Goal: Task Accomplishment & Management: Manage account settings

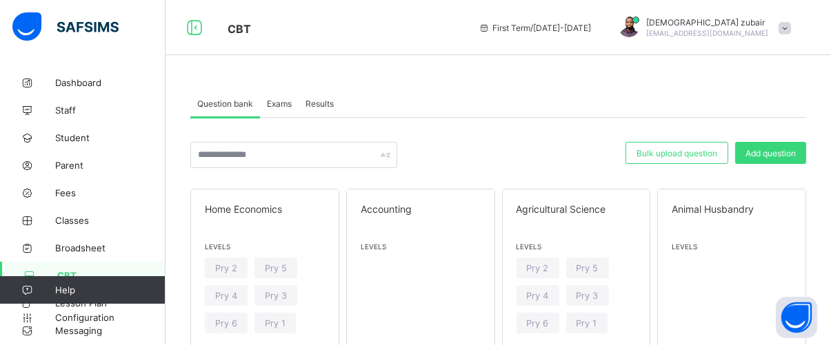
click at [789, 23] on span at bounding box center [784, 28] width 12 height 12
click at [355, 51] on div "CBT First Term / [DATE]-[DATE] [PERSON_NAME] [EMAIL_ADDRESS][DOMAIN_NAME]" at bounding box center [415, 27] width 831 height 55
click at [284, 106] on span "Exams" at bounding box center [279, 104] width 25 height 10
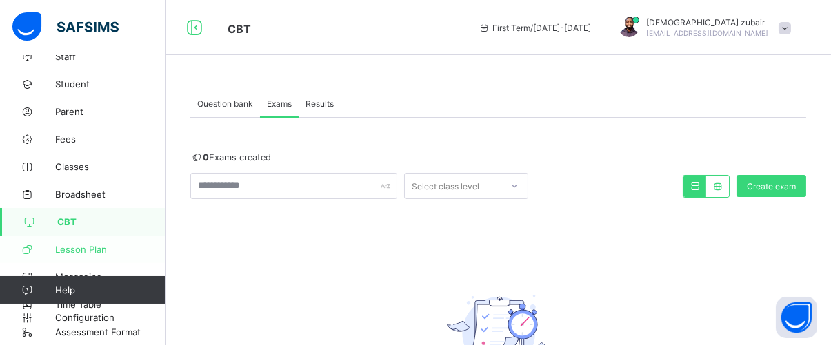
click at [83, 254] on span "Lesson Plan" at bounding box center [110, 249] width 110 height 11
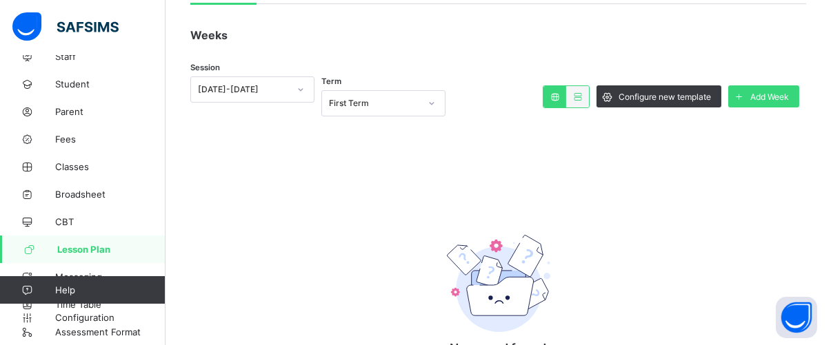
scroll to position [124, 0]
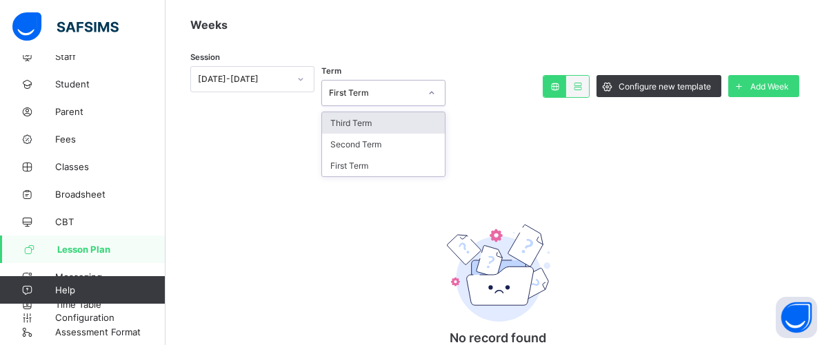
click at [414, 88] on div "First Term" at bounding box center [374, 93] width 91 height 10
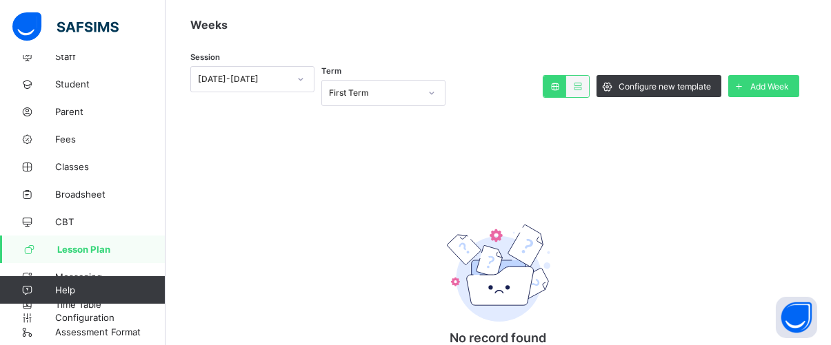
click at [509, 150] on div "No record found There are currently no records, click the button below to add A…" at bounding box center [498, 278] width 616 height 318
click at [583, 83] on icon at bounding box center [578, 86] width 12 height 10
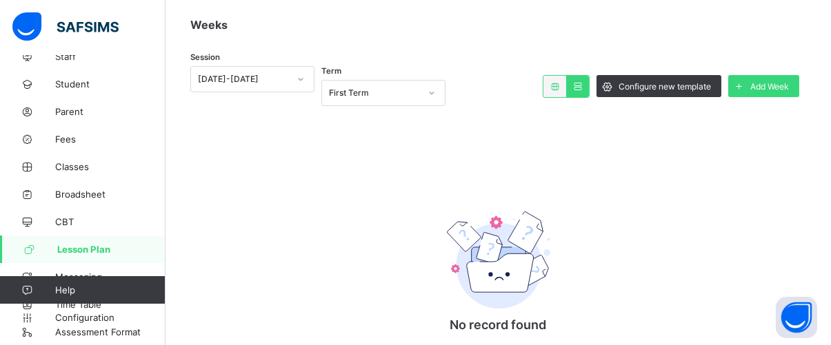
click at [583, 83] on icon at bounding box center [578, 86] width 12 height 10
click at [566, 84] on div at bounding box center [554, 86] width 23 height 21
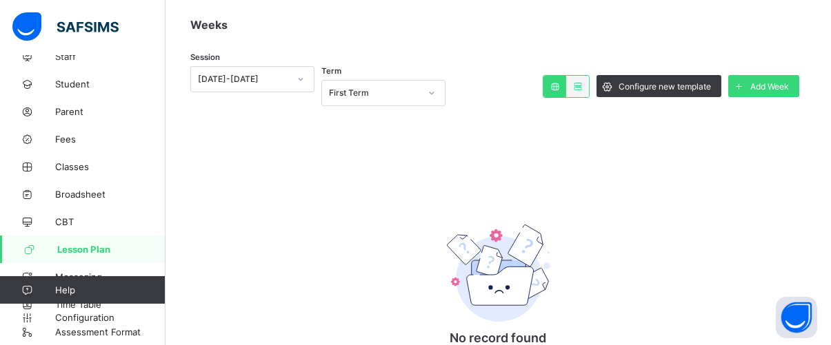
click at [576, 83] on div at bounding box center [577, 86] width 23 height 21
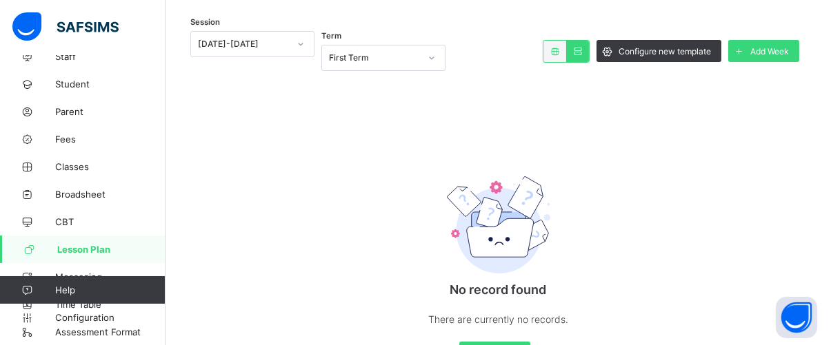
scroll to position [223, 0]
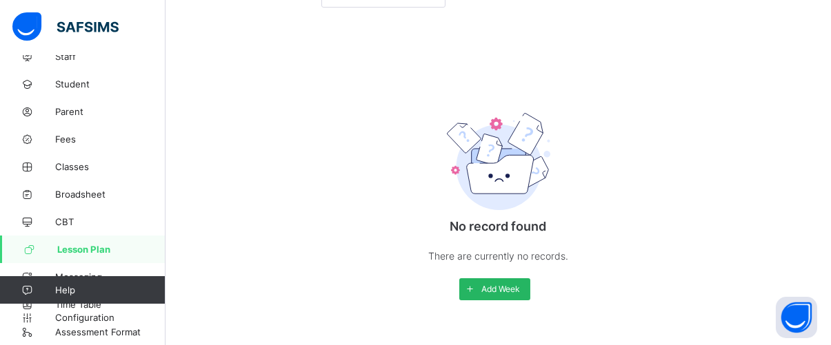
click at [517, 284] on span "Add Week" at bounding box center [500, 289] width 39 height 10
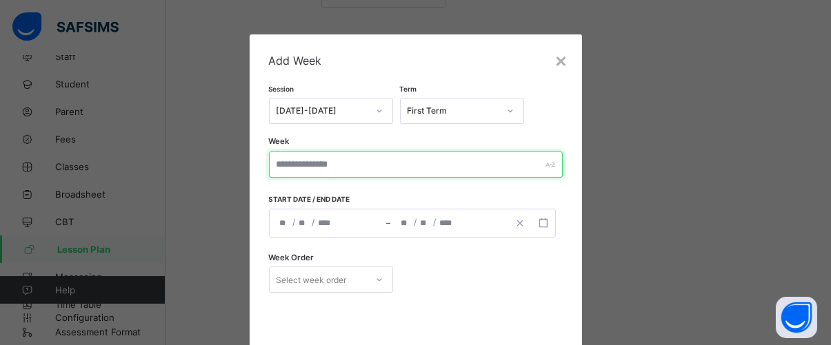
click at [375, 153] on input "text" at bounding box center [416, 165] width 294 height 26
type input "*"
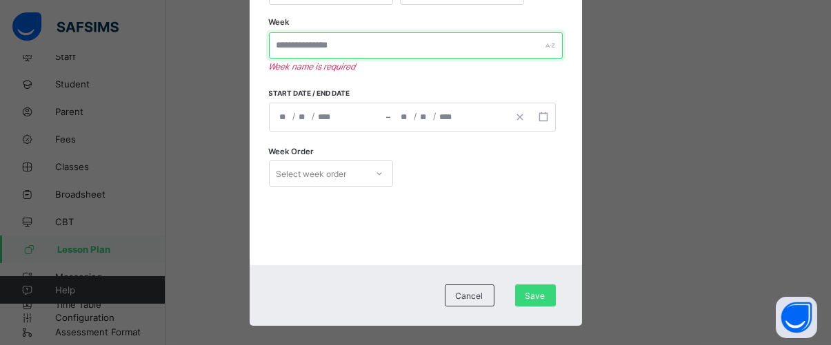
scroll to position [133, 0]
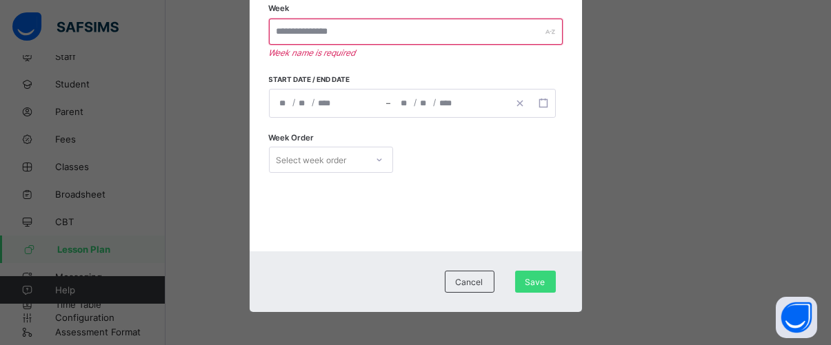
click at [621, 223] on div "× Add Week Session [DATE]-[DATE] Term First Term Week Week name is required Sta…" at bounding box center [415, 172] width 831 height 345
click at [485, 280] on div "Cancel" at bounding box center [470, 282] width 50 height 22
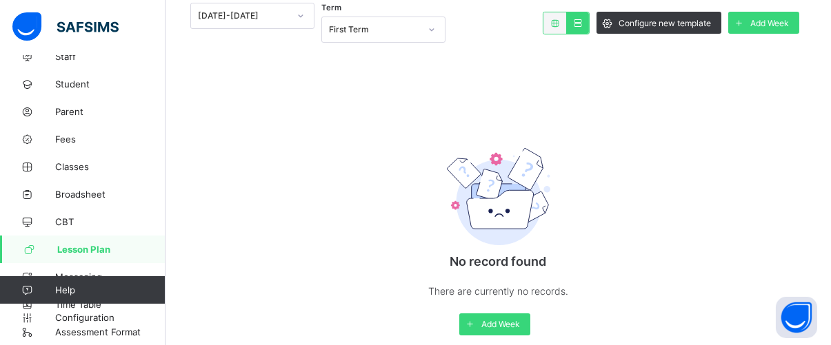
scroll to position [186, 0]
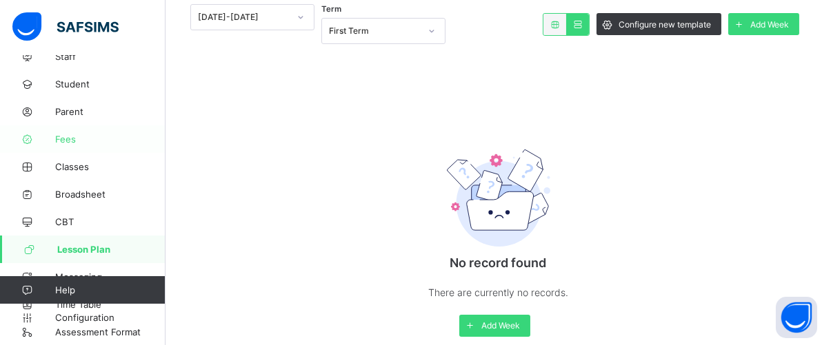
click at [110, 132] on link "Fees" at bounding box center [82, 139] width 165 height 28
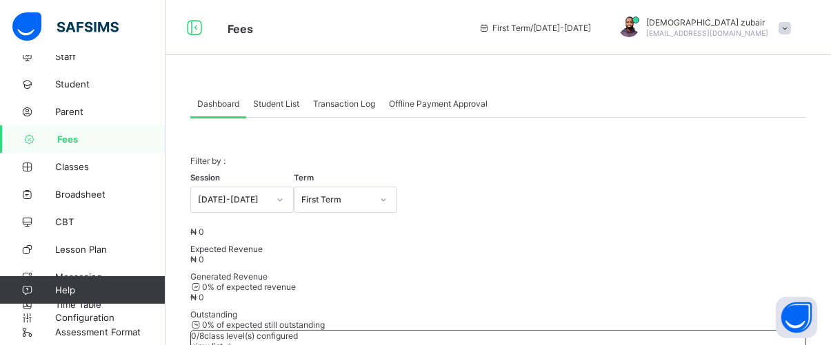
click at [282, 101] on span "Student List" at bounding box center [276, 104] width 46 height 10
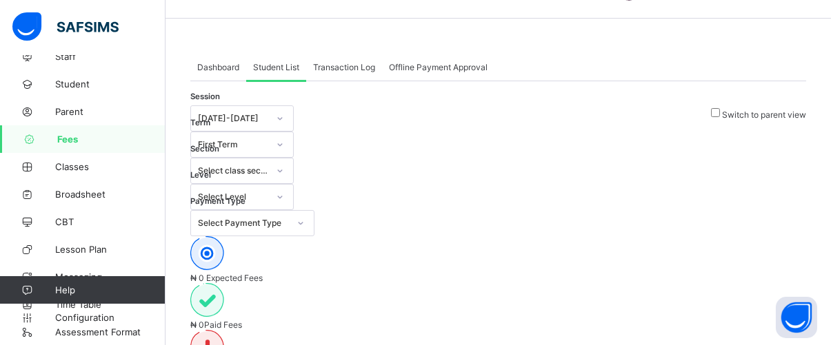
scroll to position [36, 0]
click at [352, 68] on span "Transaction Log" at bounding box center [344, 68] width 62 height 10
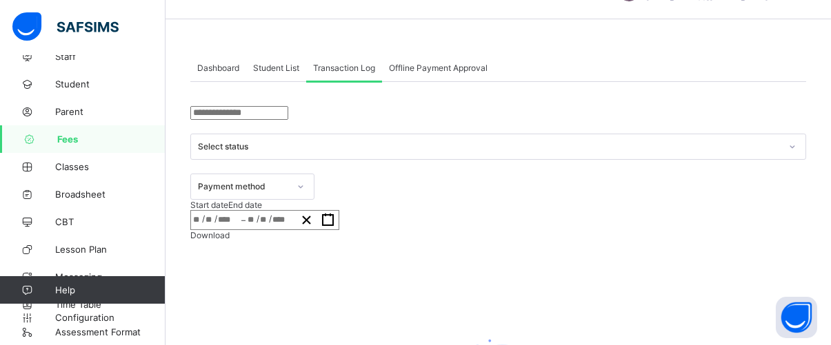
click at [275, 71] on span "Student List" at bounding box center [276, 68] width 46 height 10
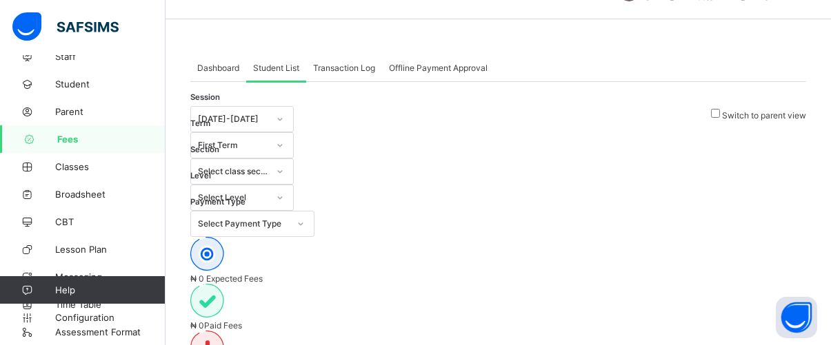
click at [223, 61] on div "Dashboard" at bounding box center [218, 68] width 56 height 28
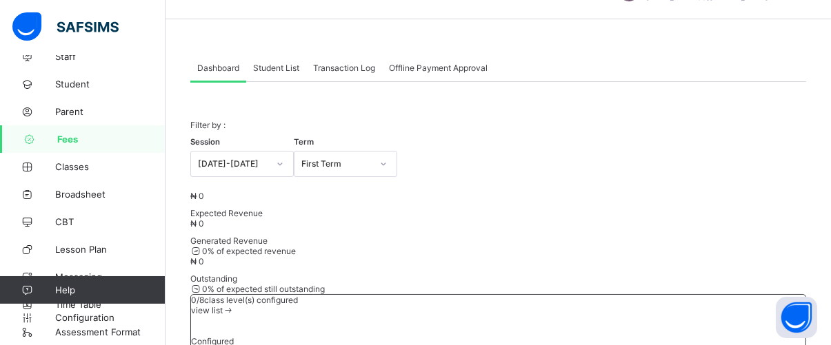
click at [272, 68] on span "Student List" at bounding box center [276, 68] width 46 height 10
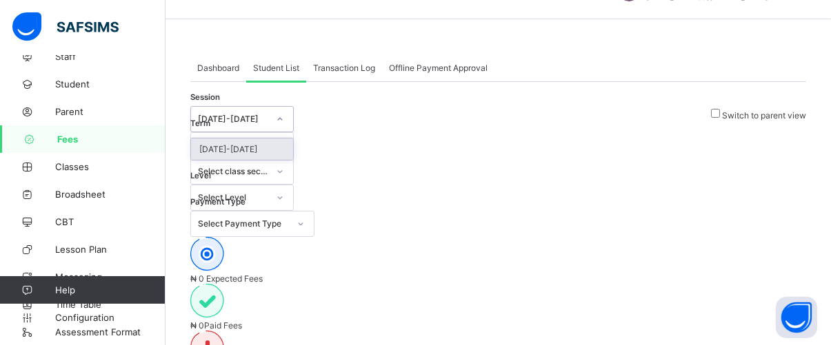
click at [274, 128] on div at bounding box center [279, 119] width 23 height 22
click at [292, 161] on div at bounding box center [279, 172] width 23 height 22
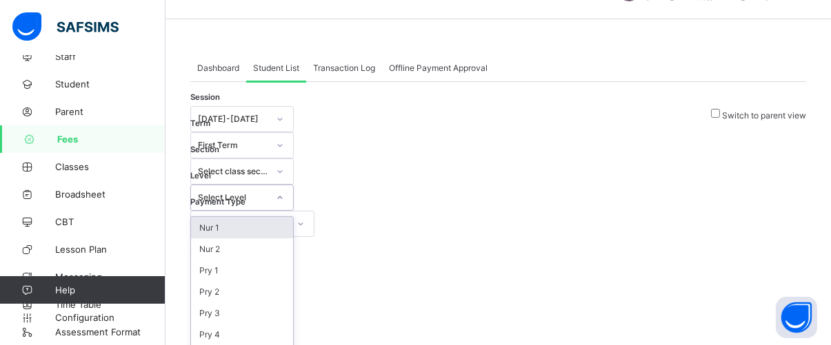
click at [292, 187] on div at bounding box center [279, 198] width 23 height 22
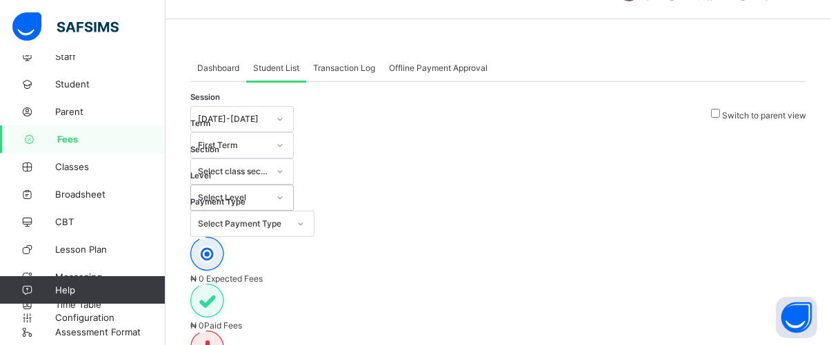
click at [292, 187] on div at bounding box center [279, 198] width 23 height 22
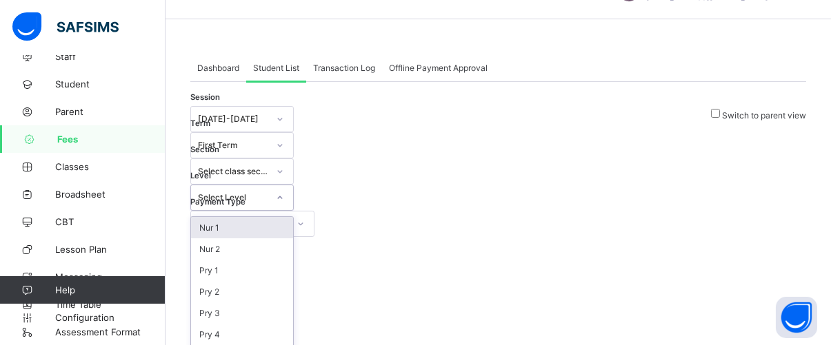
click at [292, 187] on div at bounding box center [279, 198] width 23 height 22
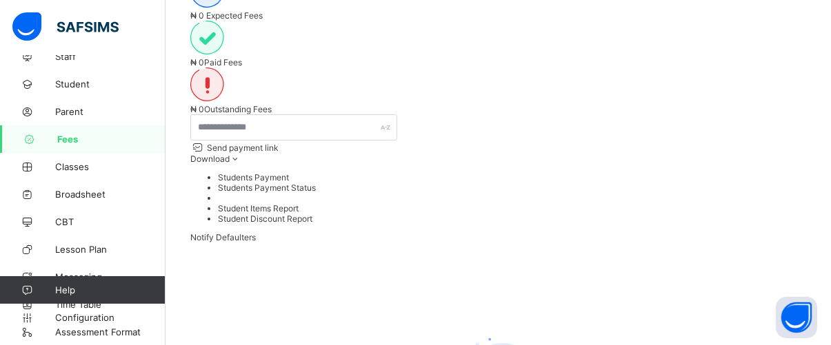
scroll to position [0, 0]
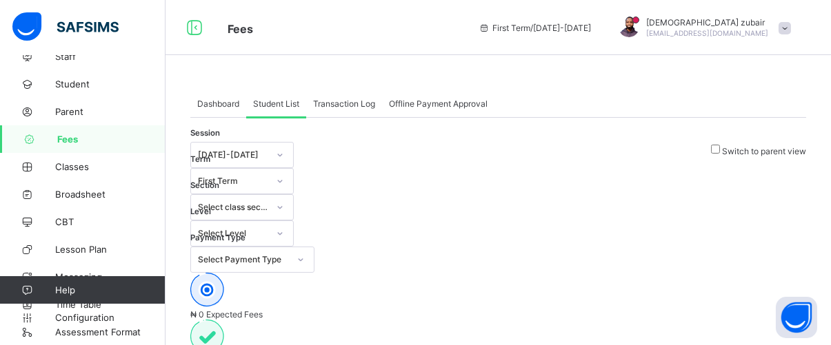
click at [93, 140] on span "Fees" at bounding box center [111, 139] width 108 height 11
drag, startPoint x: 287, startPoint y: 99, endPoint x: 273, endPoint y: 101, distance: 13.9
click at [273, 101] on span "Student List" at bounding box center [276, 104] width 46 height 10
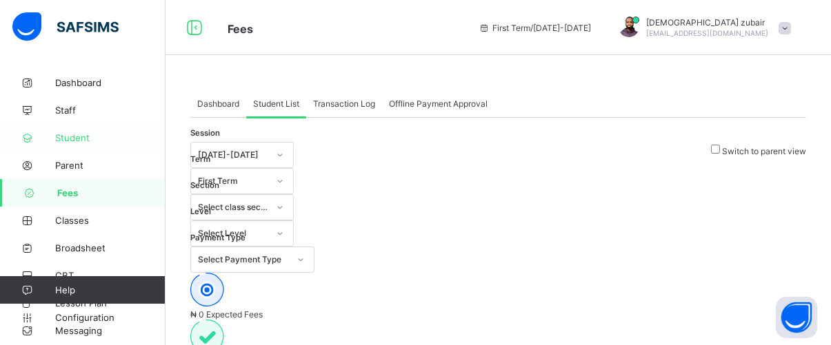
click at [57, 145] on link "Student" at bounding box center [82, 138] width 165 height 28
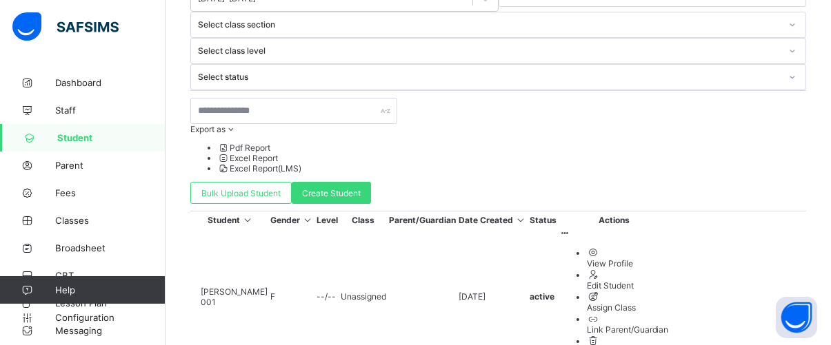
scroll to position [348, 0]
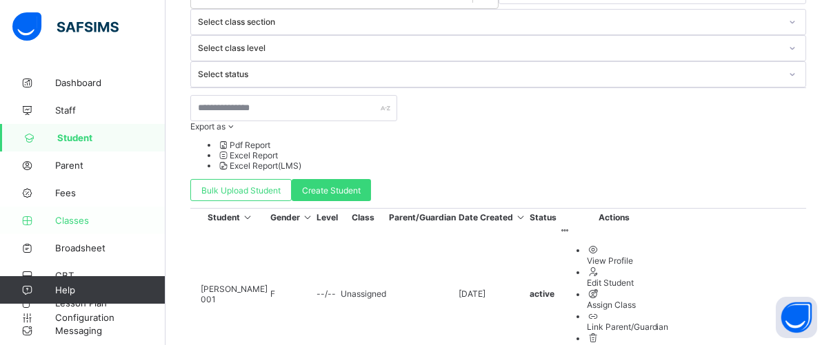
click at [83, 223] on span "Classes" at bounding box center [110, 220] width 110 height 11
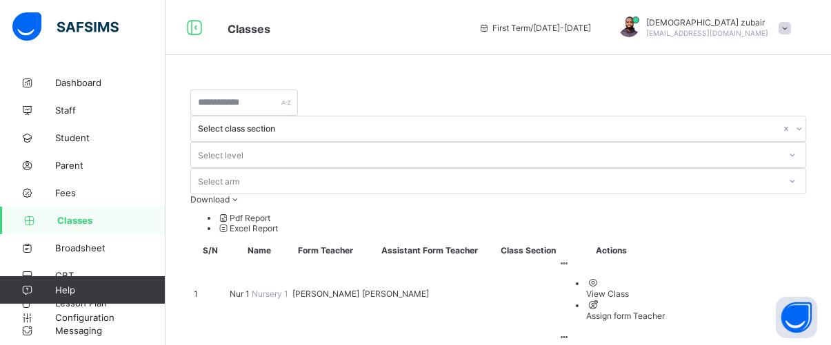
click at [252, 289] on span "Nur 1" at bounding box center [241, 294] width 22 height 10
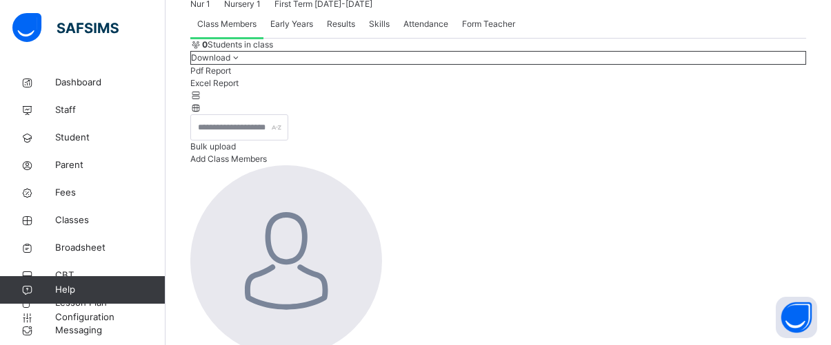
scroll to position [105, 0]
click at [267, 163] on span "Add Class Members" at bounding box center [228, 157] width 77 height 10
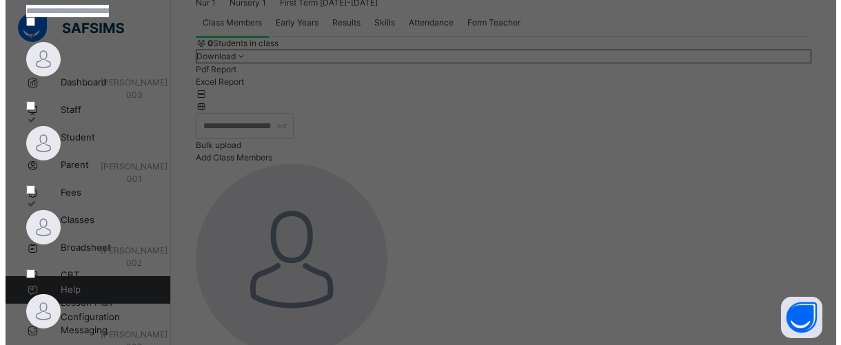
scroll to position [119, 0]
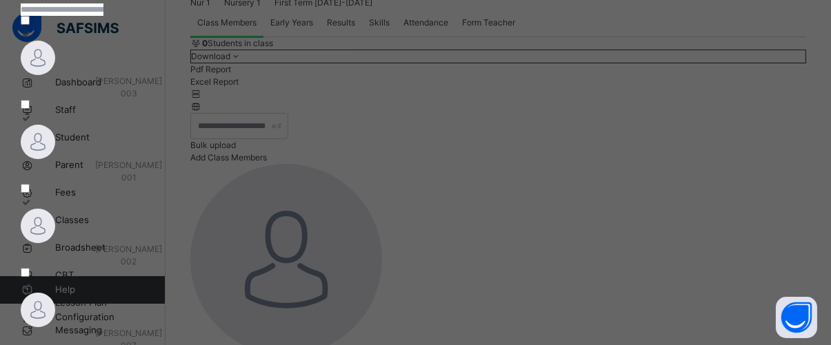
click at [163, 86] on span "[PERSON_NAME]" at bounding box center [129, 81] width 67 height 10
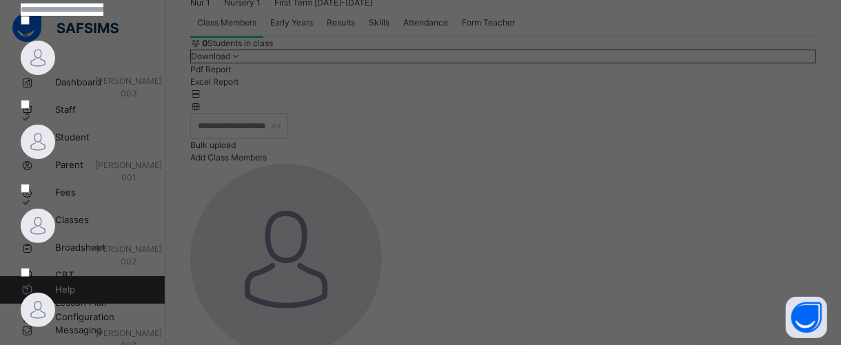
click at [163, 160] on span "[PERSON_NAME]" at bounding box center [129, 165] width 67 height 10
click at [237, 209] on div at bounding box center [129, 226] width 217 height 34
click at [237, 328] on div "[PERSON_NAME] 007" at bounding box center [129, 340] width 217 height 25
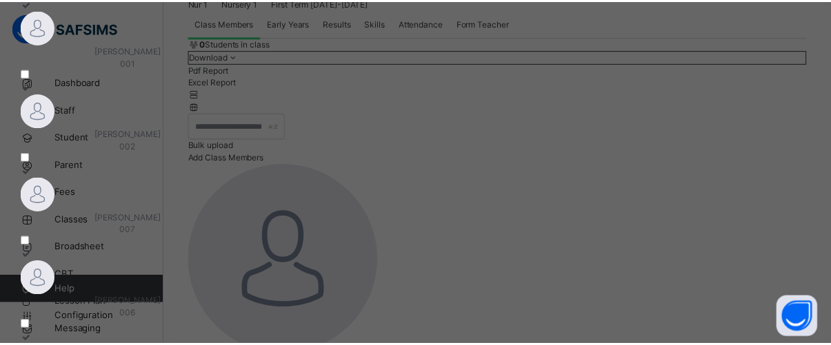
scroll to position [234, 0]
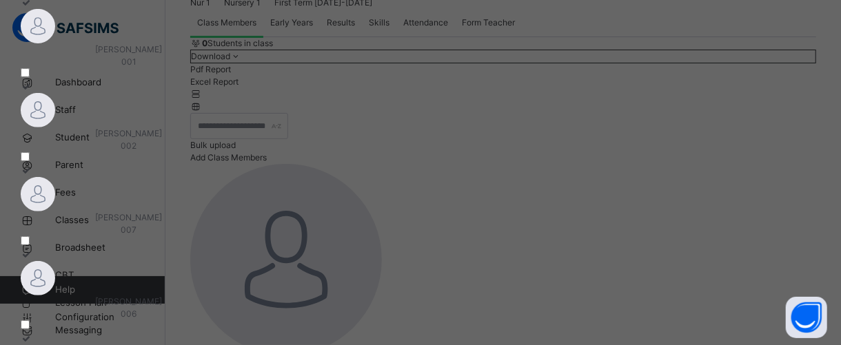
click at [237, 308] on span "006" at bounding box center [129, 314] width 217 height 12
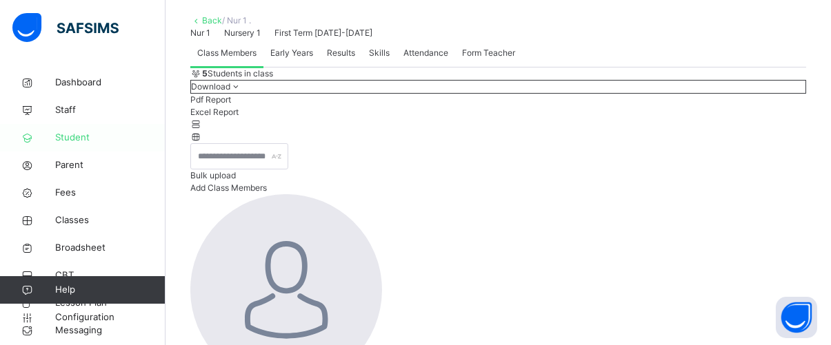
scroll to position [79, 0]
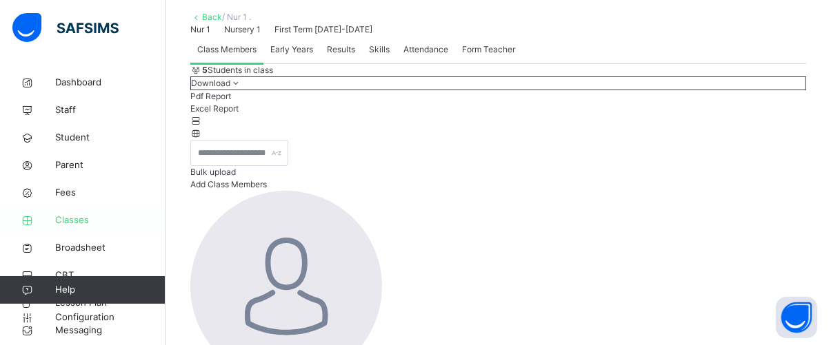
click at [74, 225] on span "Classes" at bounding box center [110, 221] width 110 height 14
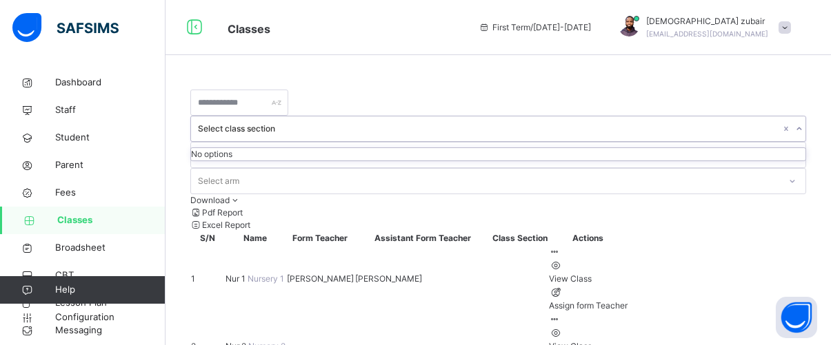
click at [792, 118] on div at bounding box center [798, 129] width 13 height 22
click at [795, 122] on icon at bounding box center [799, 129] width 8 height 14
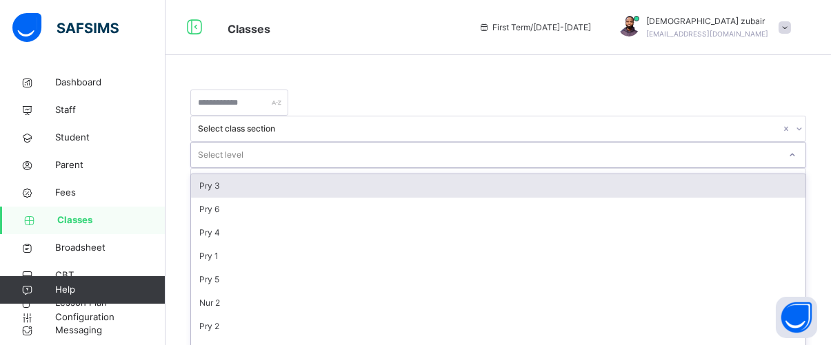
click at [781, 144] on div at bounding box center [792, 155] width 23 height 22
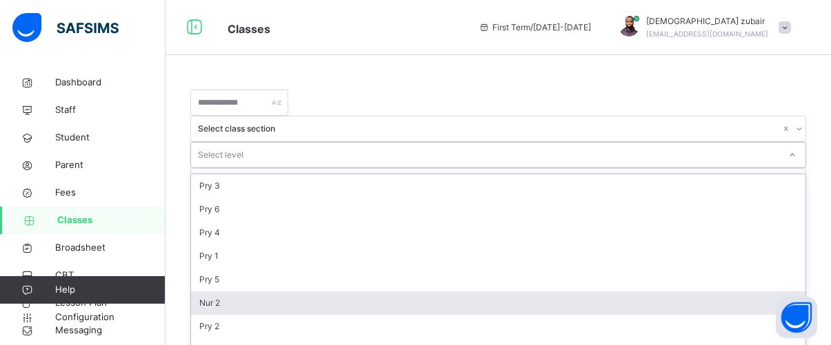
click at [546, 292] on div "Nur 2" at bounding box center [498, 303] width 614 height 23
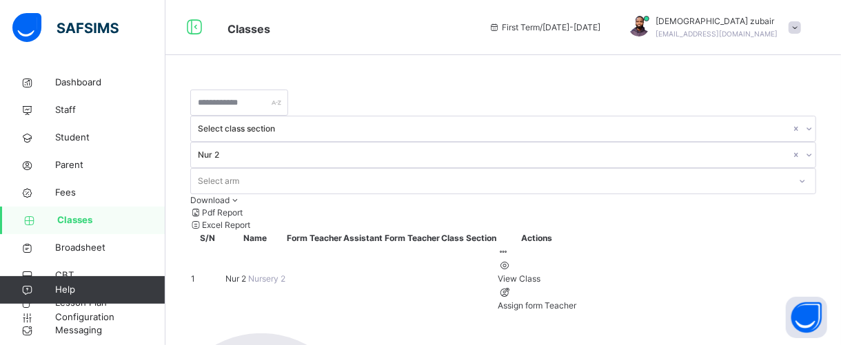
click at [343, 245] on td at bounding box center [314, 279] width 57 height 68
click at [441, 245] on td at bounding box center [392, 279] width 98 height 68
click at [245, 274] on span "Nur 2" at bounding box center [236, 279] width 23 height 10
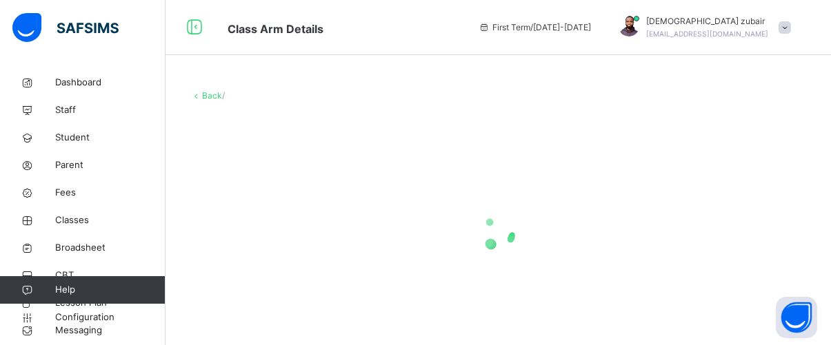
click at [245, 182] on div at bounding box center [498, 233] width 616 height 262
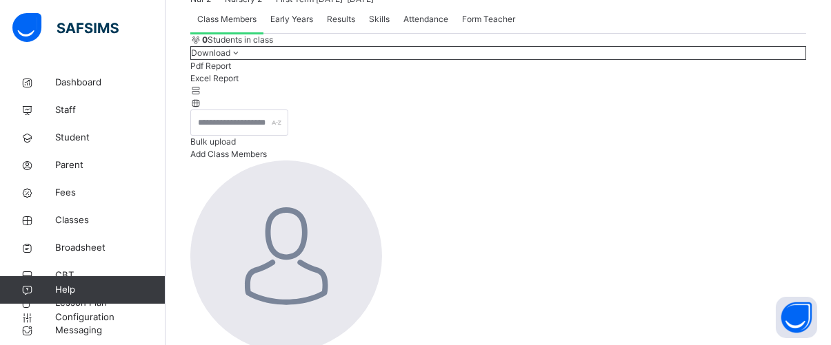
scroll to position [108, 0]
click at [267, 161] on span "Add Class Members" at bounding box center [228, 155] width 77 height 10
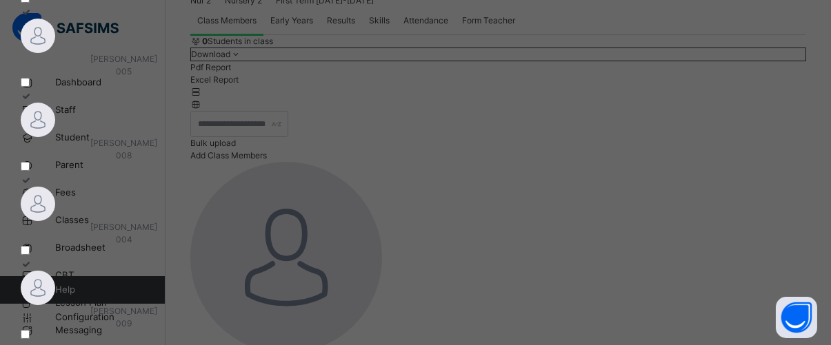
scroll to position [114, 0]
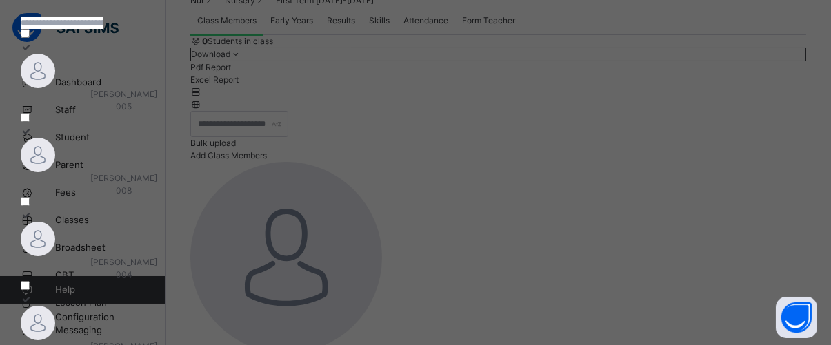
scroll to position [104, 0]
click at [202, 90] on div at bounding box center [124, 72] width 207 height 34
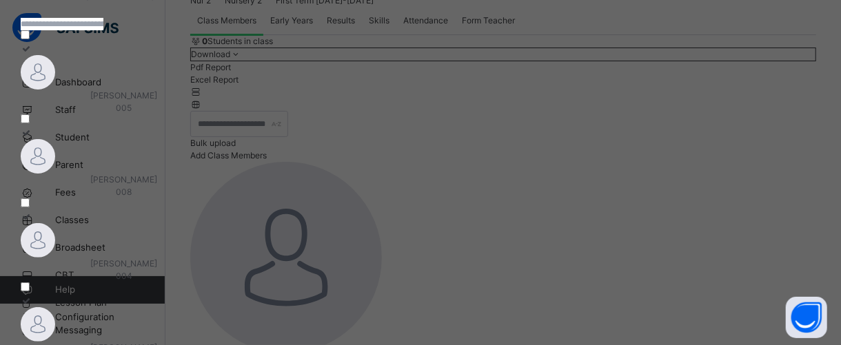
click at [55, 139] on img at bounding box center [38, 156] width 34 height 34
click at [228, 223] on div at bounding box center [124, 240] width 207 height 34
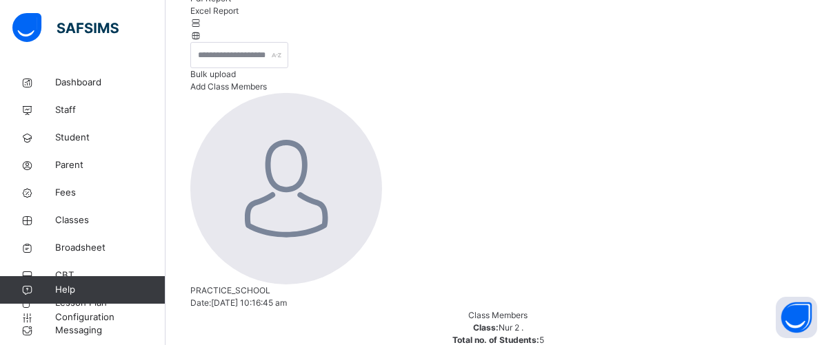
scroll to position [0, 0]
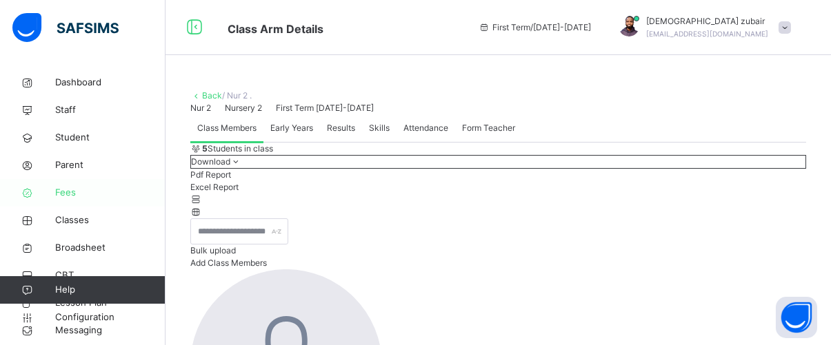
click at [59, 185] on link "Fees" at bounding box center [82, 193] width 165 height 28
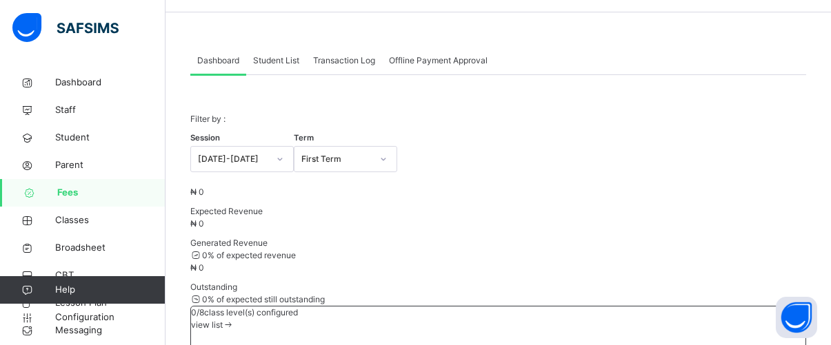
scroll to position [57, 0]
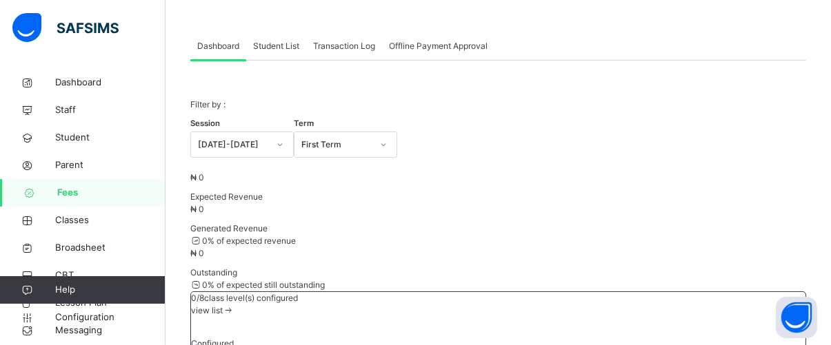
click at [273, 52] on div "Student List" at bounding box center [276, 46] width 60 height 28
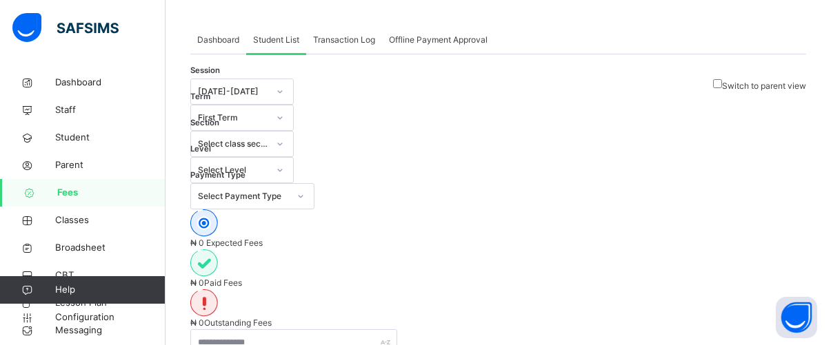
scroll to position [69, 0]
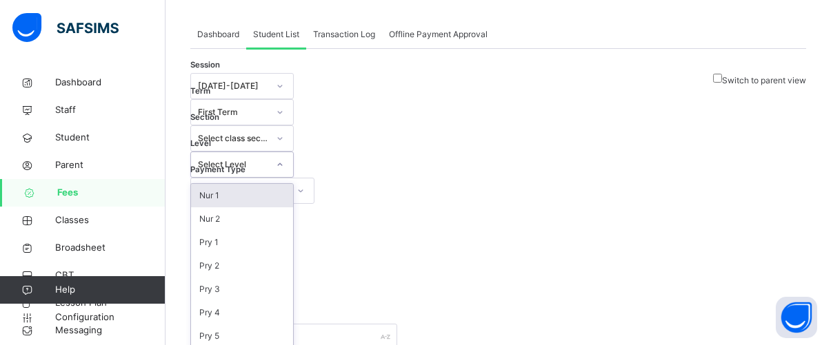
click at [292, 154] on div at bounding box center [279, 165] width 23 height 22
click at [293, 184] on div "Nur 1" at bounding box center [242, 195] width 102 height 23
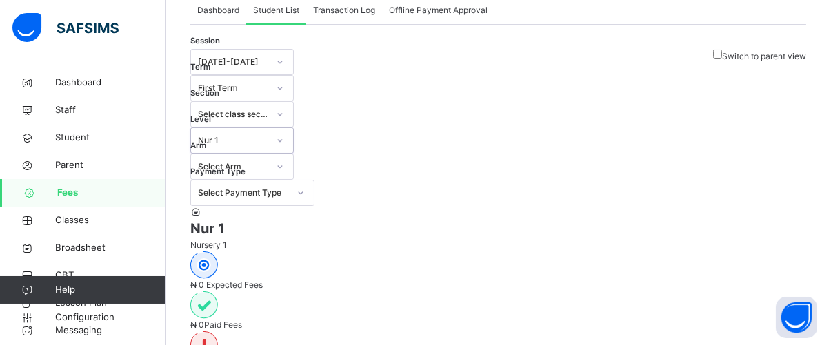
scroll to position [98, 0]
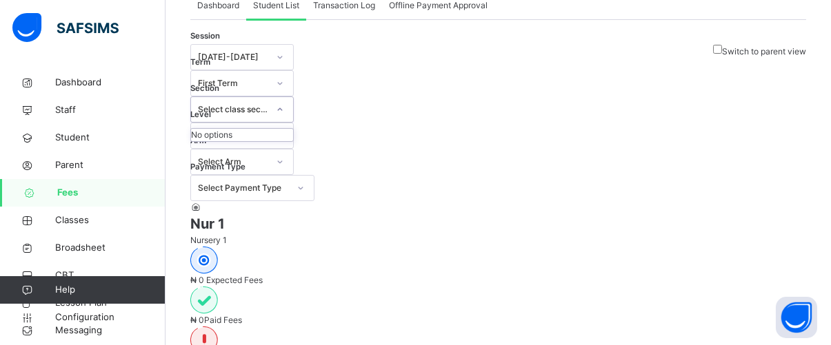
click at [284, 103] on icon at bounding box center [280, 110] width 8 height 14
click at [314, 93] on div "Session [DATE]-[DATE] Term First Term Section 0 results available. Use Up and D…" at bounding box center [252, 122] width 124 height 157
click at [314, 93] on div "Session [DATE]-[DATE] Term First Term Section Select class section Level Nur 1 …" at bounding box center [252, 122] width 124 height 157
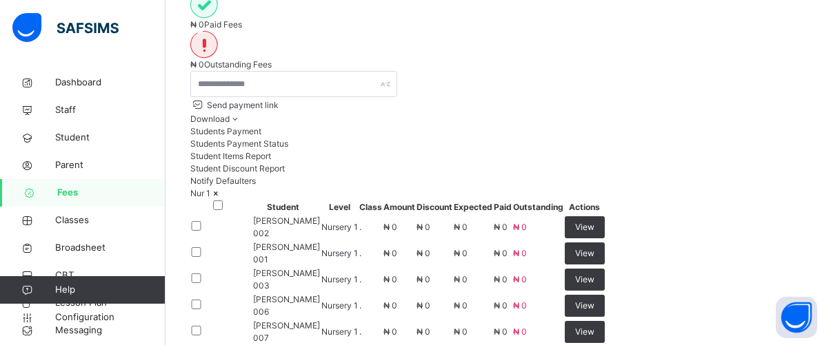
scroll to position [392, 0]
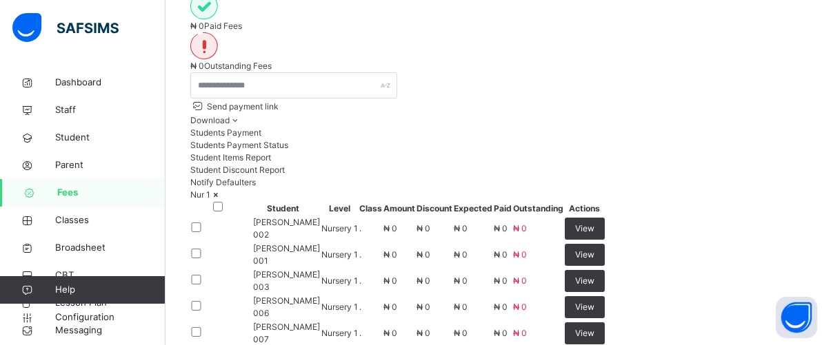
click at [321, 216] on td "[PERSON_NAME] 002" at bounding box center [282, 229] width 75 height 26
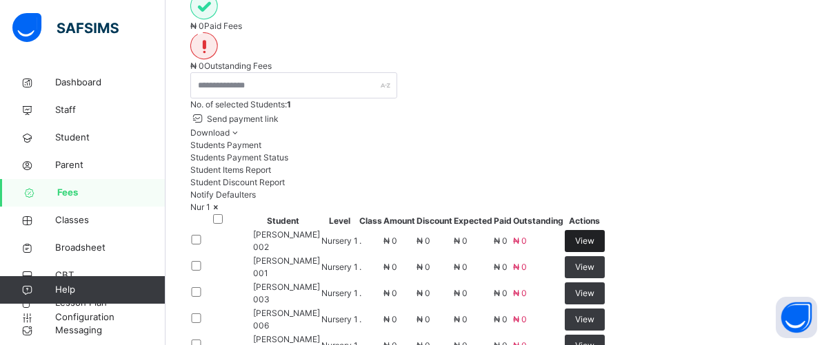
click at [594, 235] on span "View" at bounding box center [584, 241] width 19 height 12
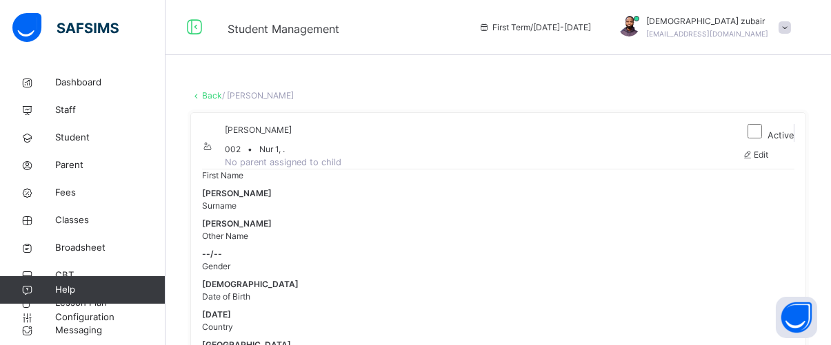
scroll to position [1, 0]
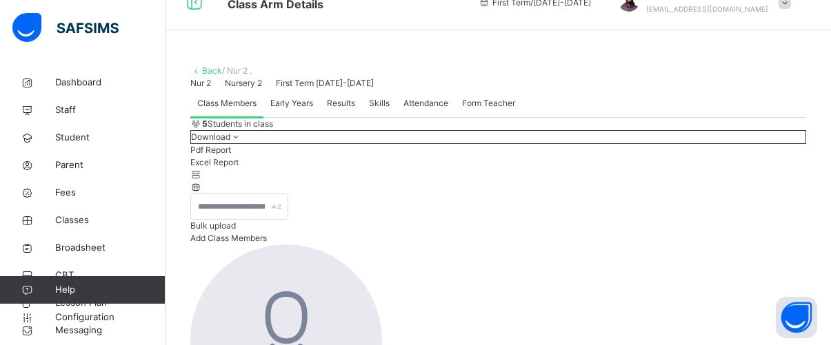
scroll to position [25, 0]
click at [67, 197] on span "Fees" at bounding box center [110, 193] width 110 height 14
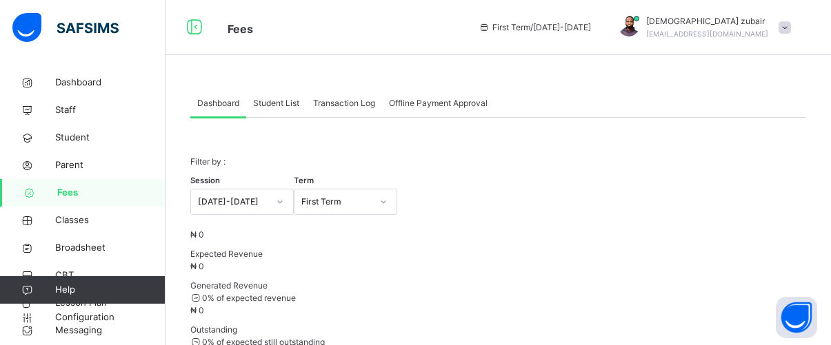
click at [288, 97] on span "Student List" at bounding box center [276, 103] width 46 height 12
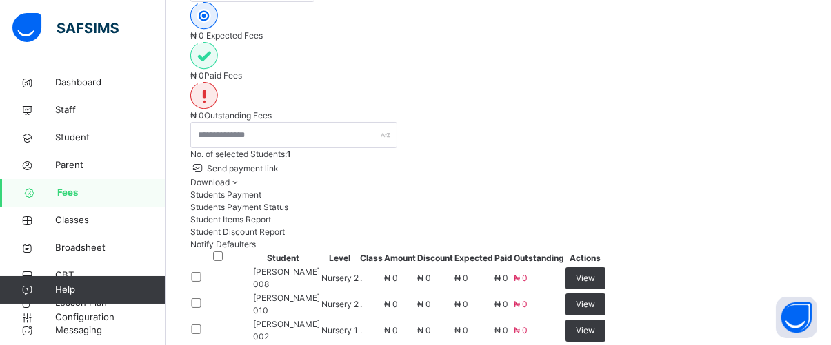
scroll to position [272, 0]
click at [606, 250] on th "Actions" at bounding box center [585, 257] width 41 height 15
click at [595, 272] on span "View" at bounding box center [585, 278] width 19 height 12
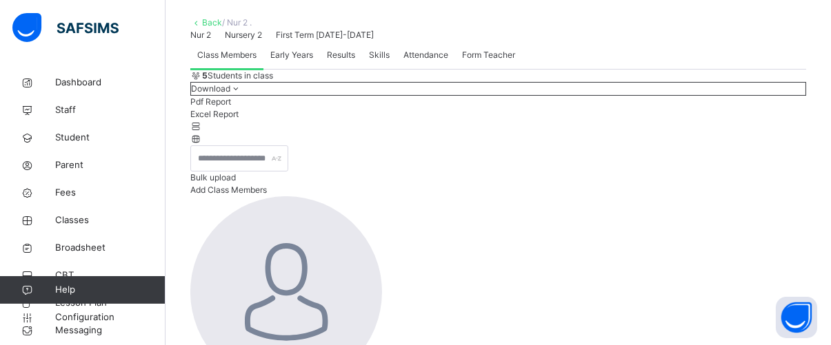
scroll to position [151, 0]
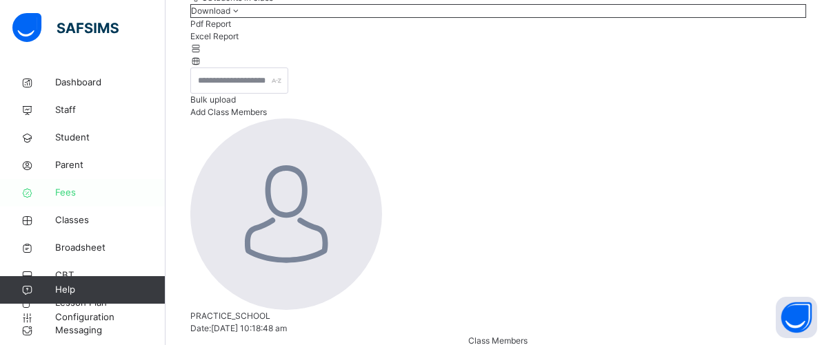
click at [77, 198] on span "Fees" at bounding box center [110, 193] width 110 height 14
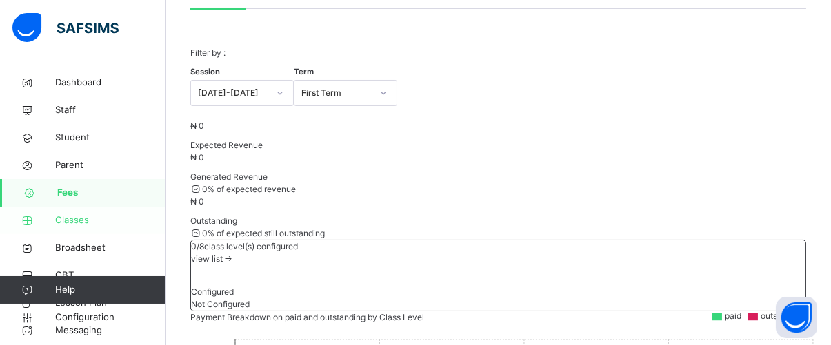
scroll to position [54, 0]
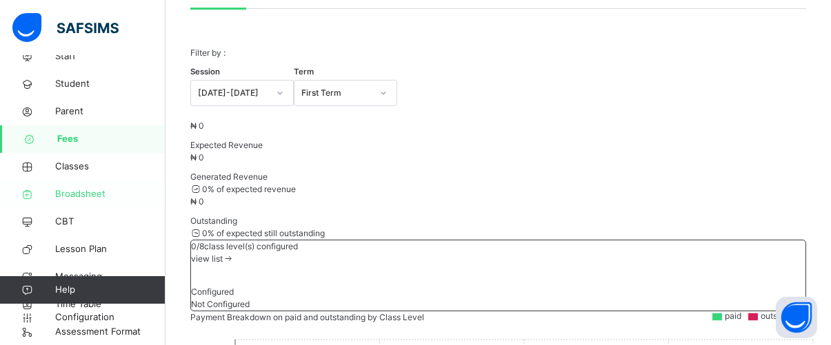
click at [91, 196] on span "Broadsheet" at bounding box center [110, 195] width 110 height 14
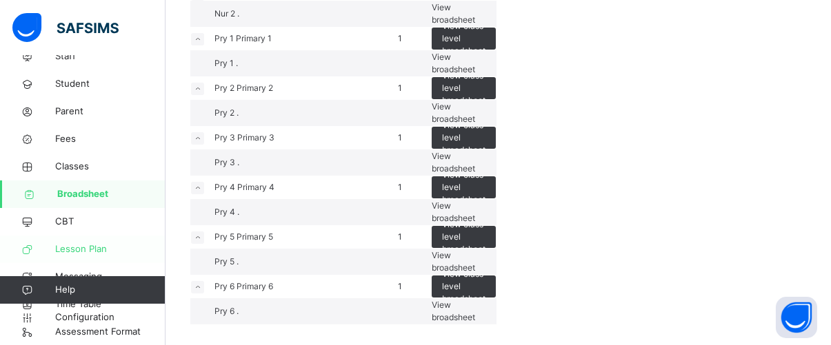
scroll to position [234, 0]
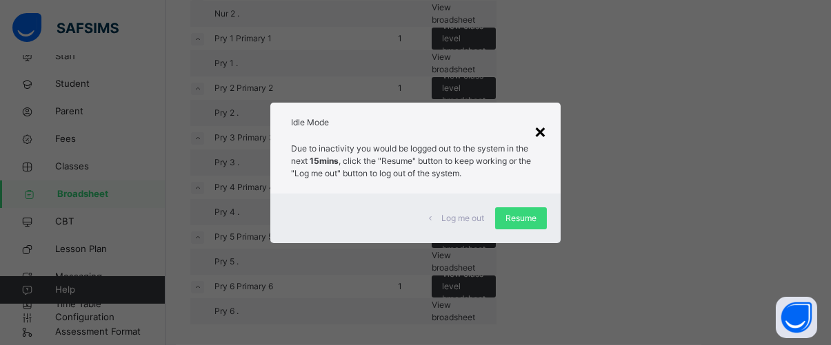
click at [540, 128] on div "×" at bounding box center [540, 131] width 13 height 29
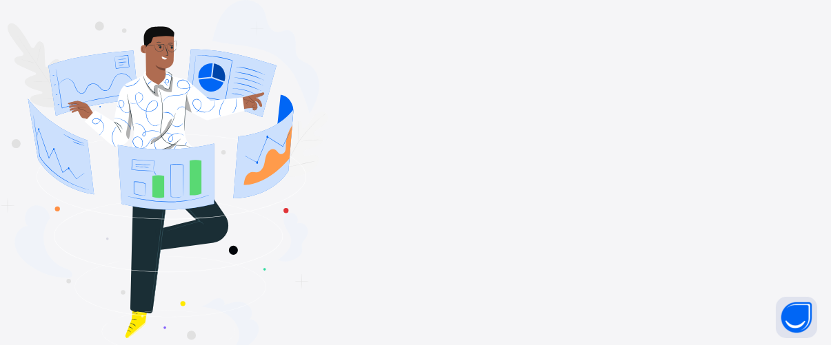
type input "**********"
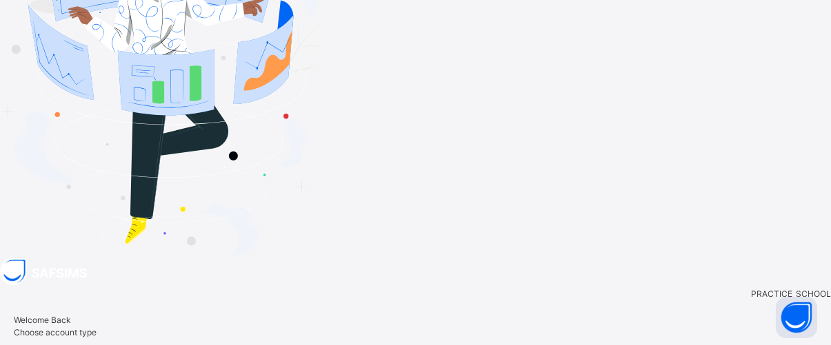
scroll to position [124, 0]
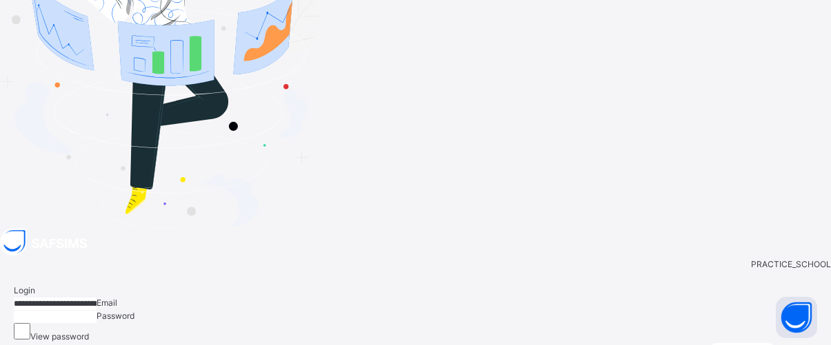
scroll to position [62, 0]
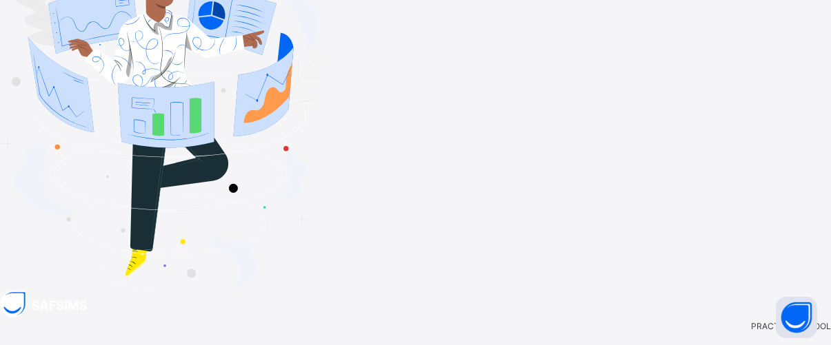
type input "**********"
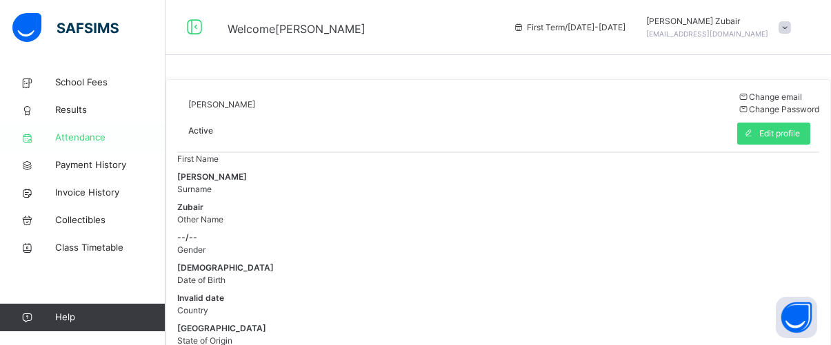
scroll to position [118, 0]
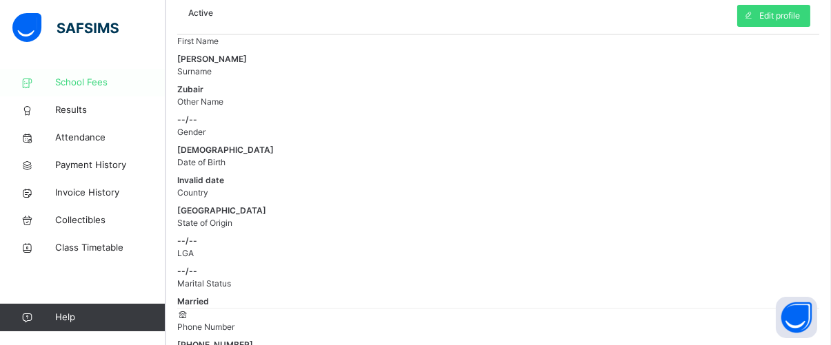
click at [68, 73] on link "School Fees" at bounding box center [82, 83] width 165 height 28
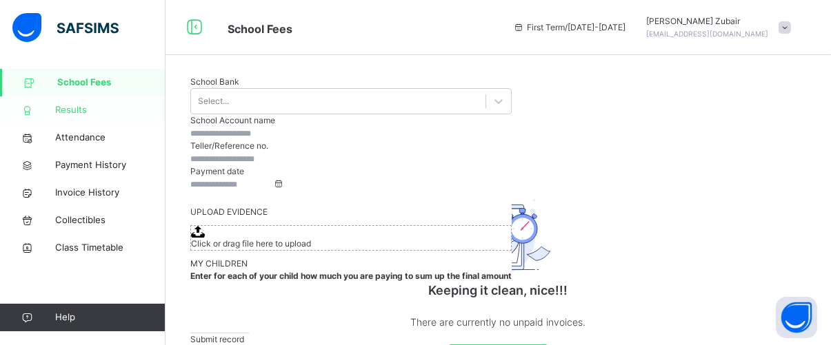
click at [85, 108] on span "Results" at bounding box center [110, 110] width 110 height 14
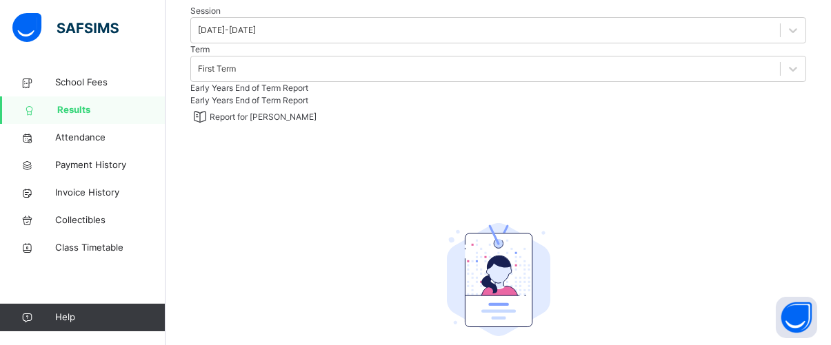
scroll to position [44, 0]
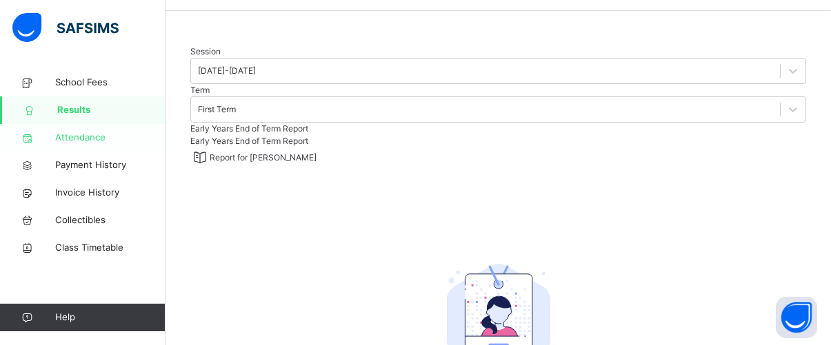
click at [84, 143] on span "Attendance" at bounding box center [110, 138] width 110 height 14
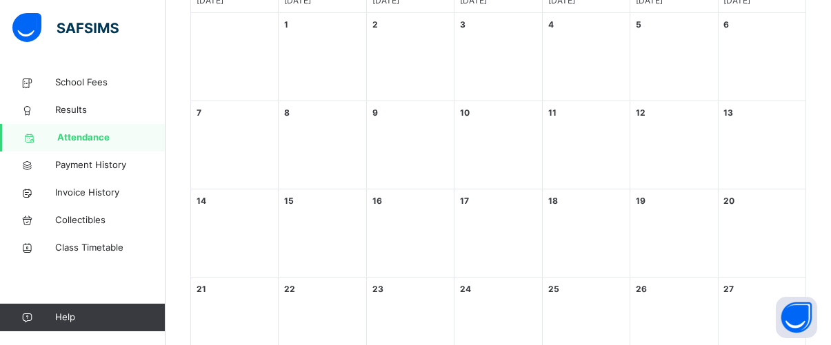
scroll to position [116, 0]
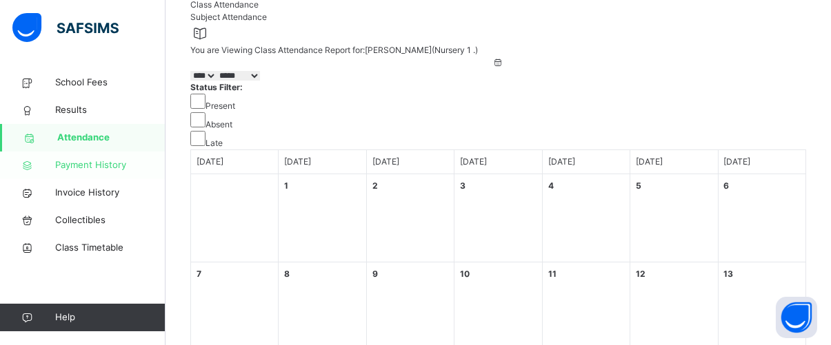
click at [73, 169] on span "Payment History" at bounding box center [110, 166] width 110 height 14
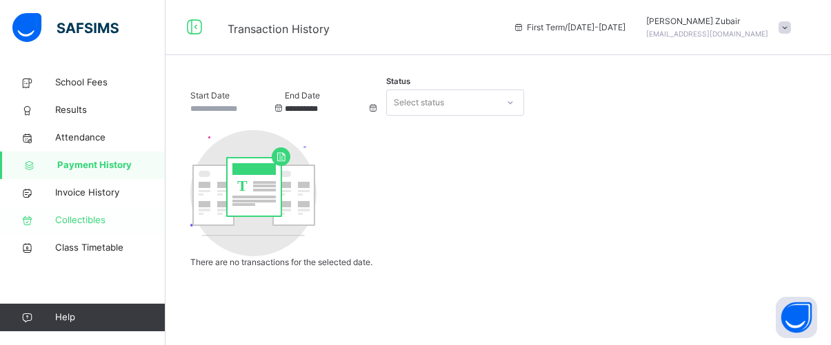
scroll to position [41, 0]
click at [108, 223] on span "Collectibles" at bounding box center [110, 221] width 110 height 14
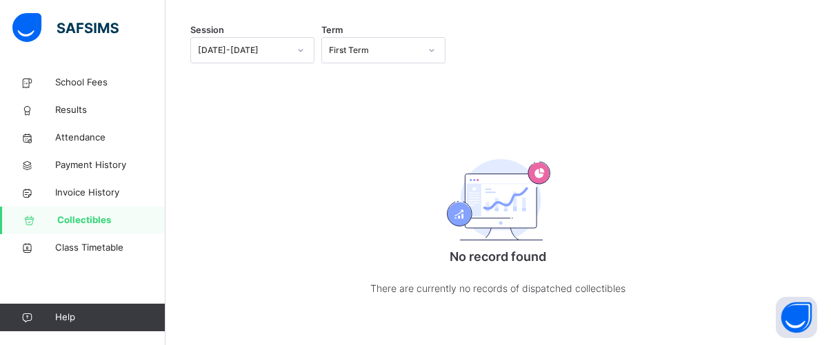
scroll to position [79, 0]
click at [61, 248] on span "Class Timetable" at bounding box center [110, 248] width 110 height 14
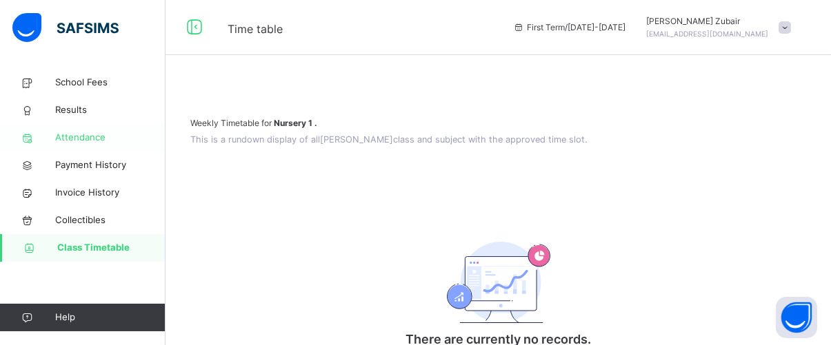
click at [89, 134] on span "Attendance" at bounding box center [110, 138] width 110 height 14
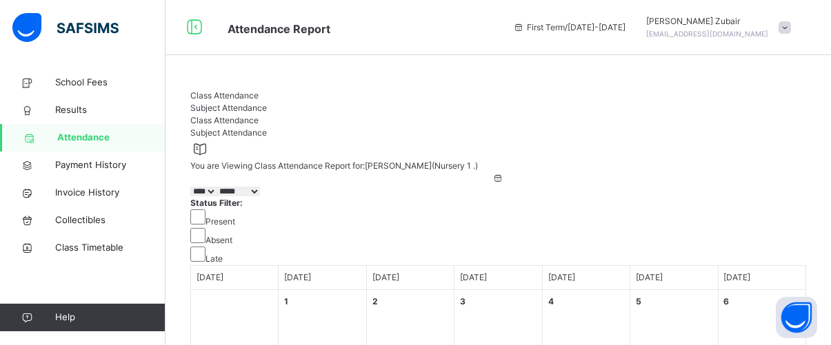
click at [267, 113] on span "Subject Attendance" at bounding box center [228, 108] width 77 height 10
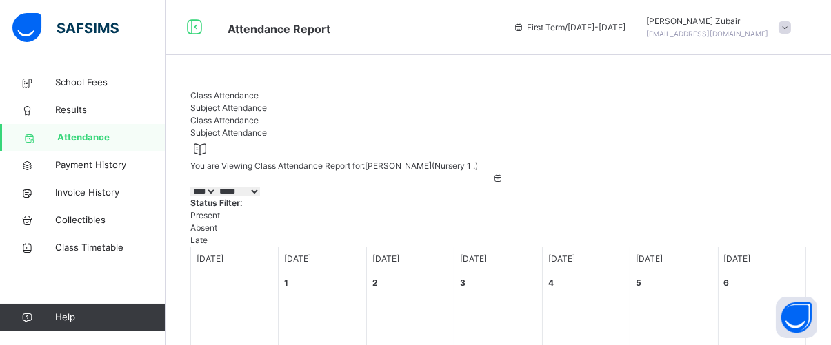
scroll to position [32, 0]
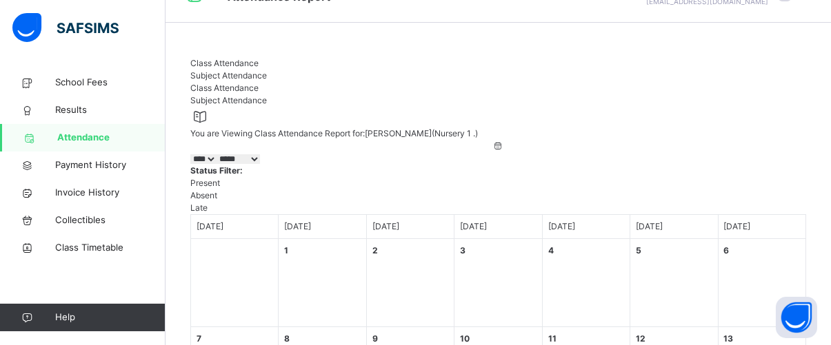
click at [101, 112] on span "Results" at bounding box center [110, 110] width 110 height 14
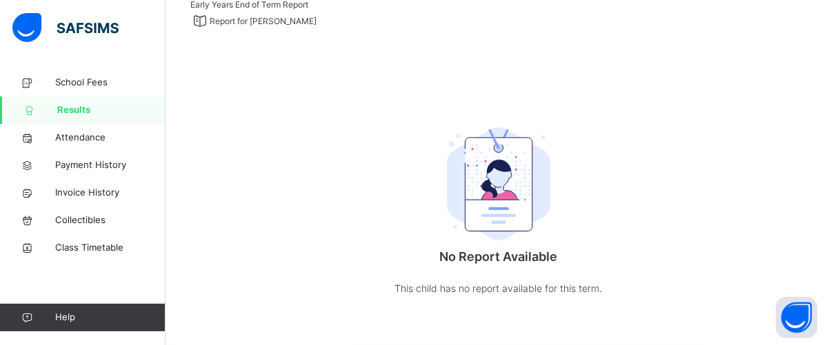
scroll to position [286, 0]
click at [68, 77] on span "School Fees" at bounding box center [110, 83] width 110 height 14
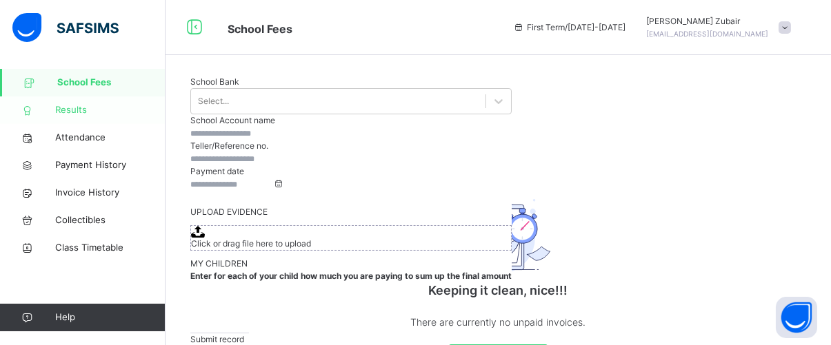
click at [61, 112] on span "Results" at bounding box center [110, 110] width 110 height 14
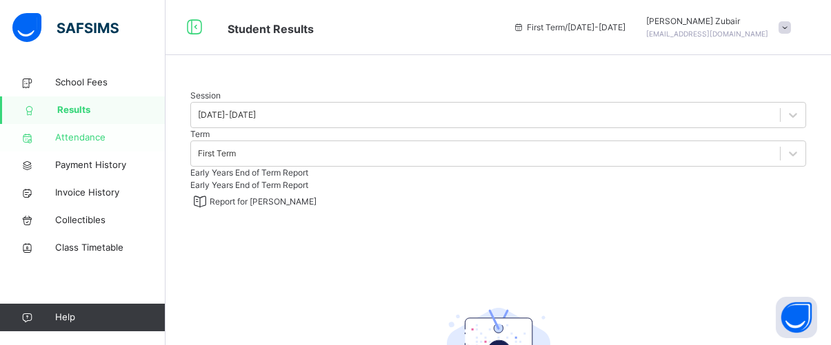
click at [81, 140] on span "Attendance" at bounding box center [110, 138] width 110 height 14
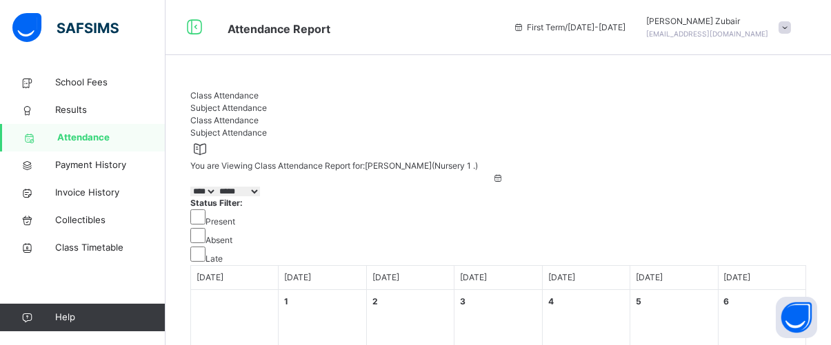
click at [202, 90] on div at bounding box center [498, 90] width 616 height 0
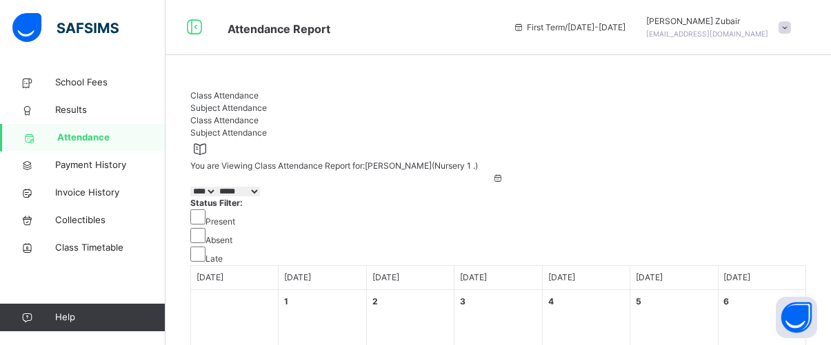
click at [202, 90] on div at bounding box center [498, 90] width 616 height 0
click at [241, 90] on div at bounding box center [498, 90] width 616 height 0
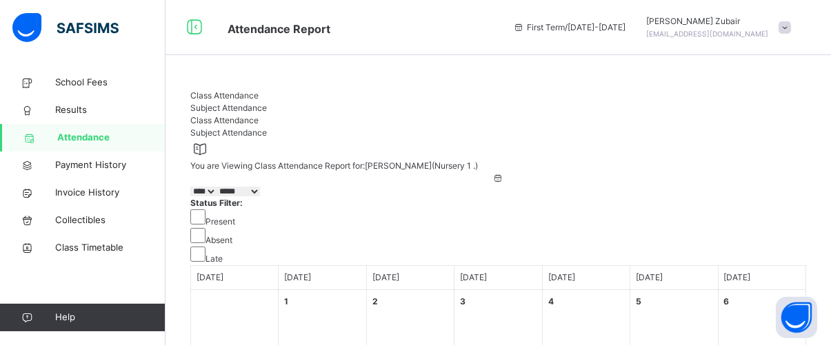
click at [241, 90] on div at bounding box center [498, 90] width 616 height 0
click at [207, 90] on div at bounding box center [498, 90] width 616 height 0
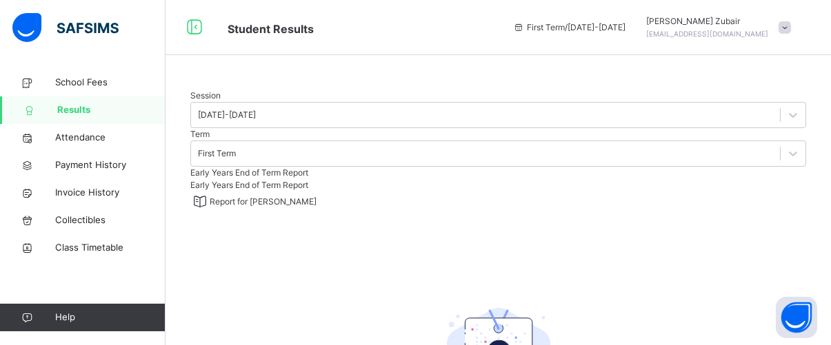
click at [791, 28] on span at bounding box center [784, 27] width 12 height 12
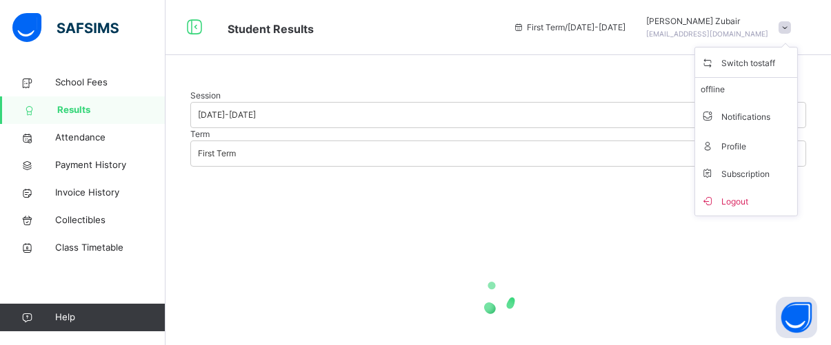
scroll to position [173, 0]
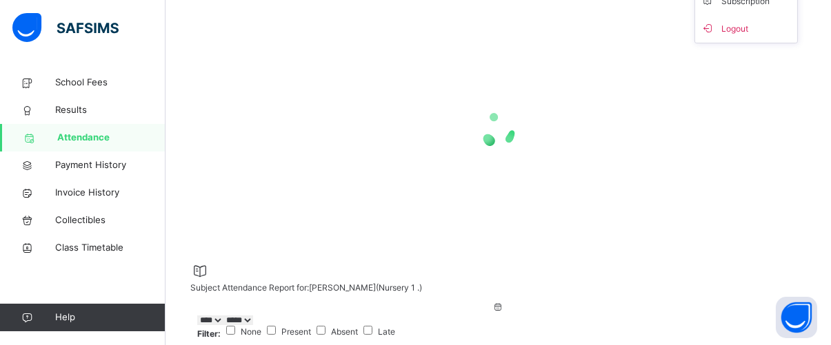
scroll to position [32, 0]
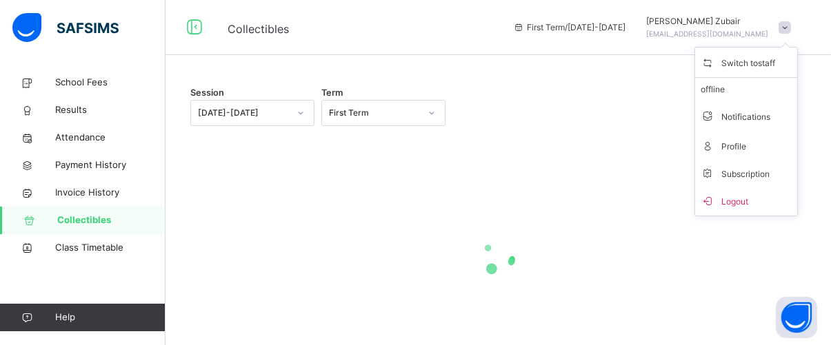
scroll to position [79, 0]
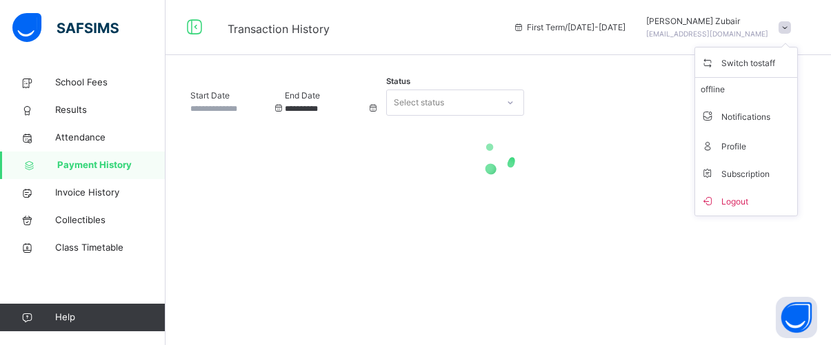
scroll to position [41, 0]
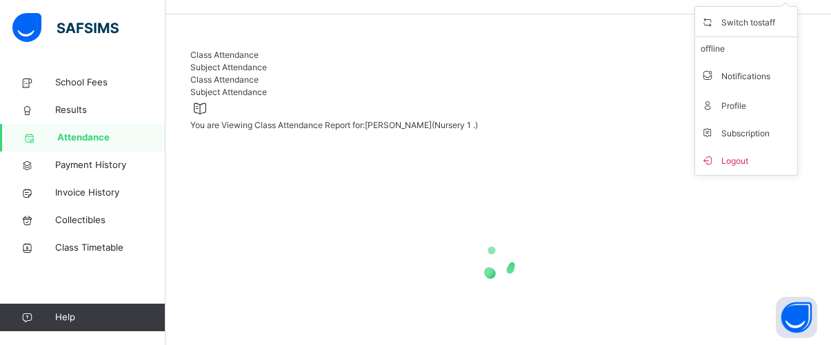
scroll to position [116, 0]
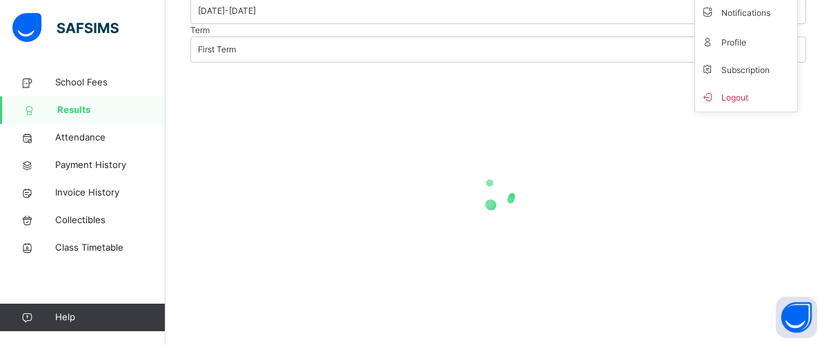
scroll to position [44, 0]
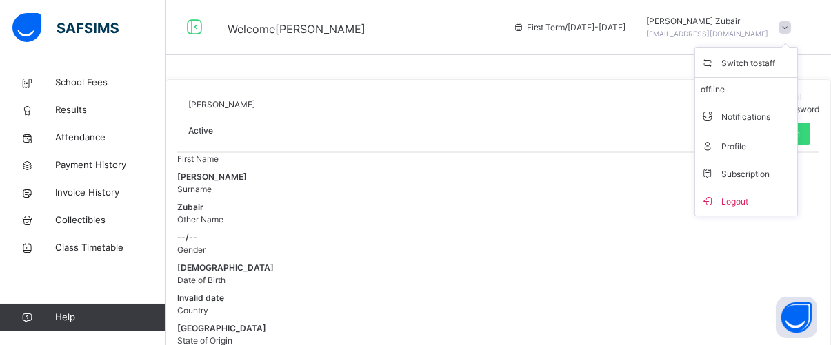
scroll to position [118, 0]
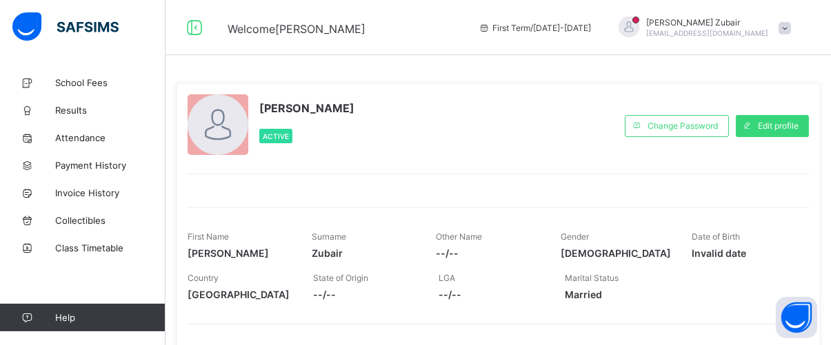
click at [791, 32] on span at bounding box center [784, 28] width 12 height 12
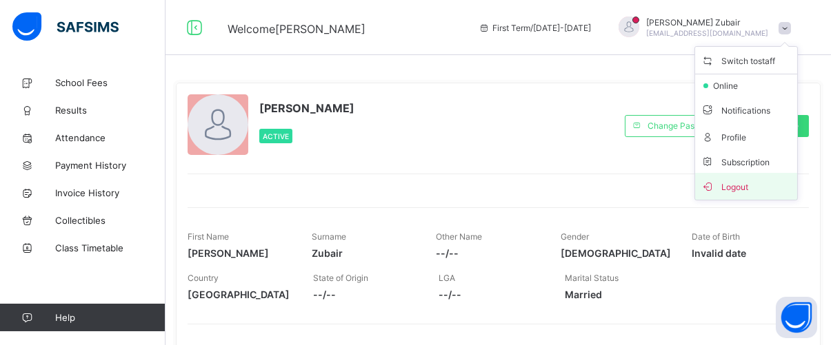
click at [752, 189] on span "Logout" at bounding box center [746, 187] width 91 height 16
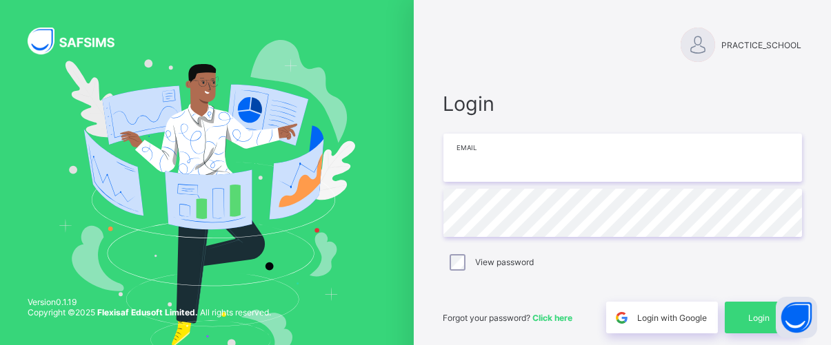
click at [610, 174] on input "email" at bounding box center [622, 158] width 359 height 48
type input "**********"
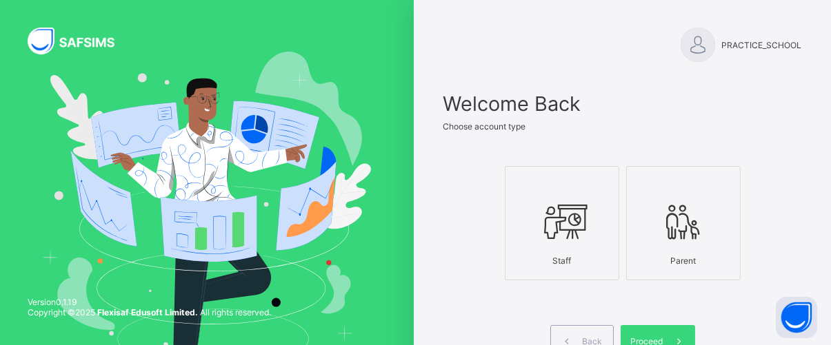
scroll to position [110, 0]
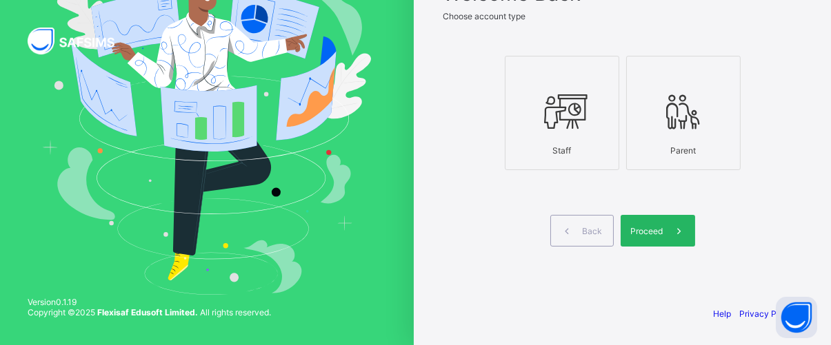
click at [674, 240] on span at bounding box center [679, 231] width 32 height 32
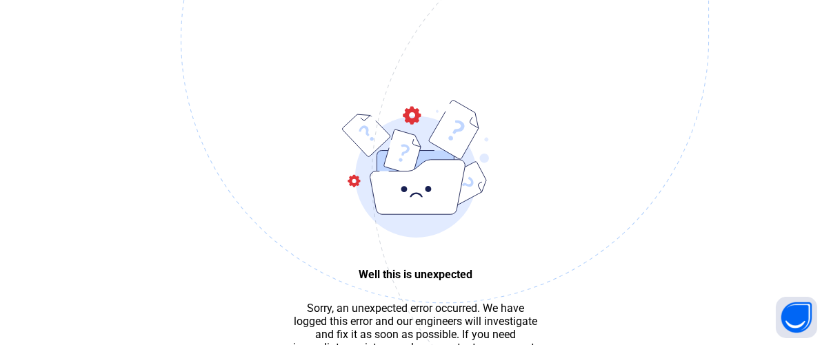
scroll to position [41, 0]
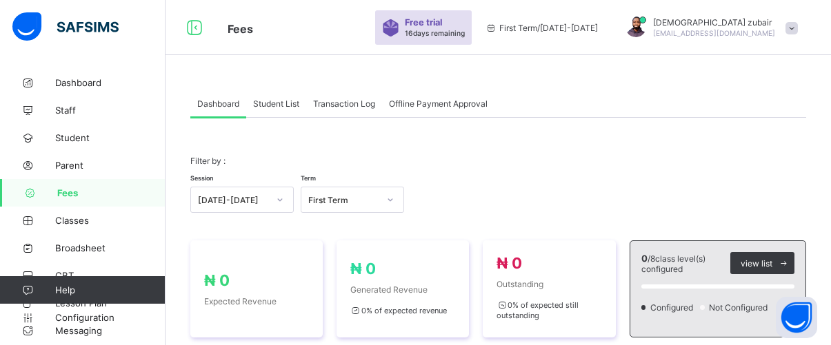
click at [755, 96] on div "Dashboard Student List Transaction Log Offline Payment Approval" at bounding box center [498, 104] width 616 height 28
